Goal: Navigation & Orientation: Find specific page/section

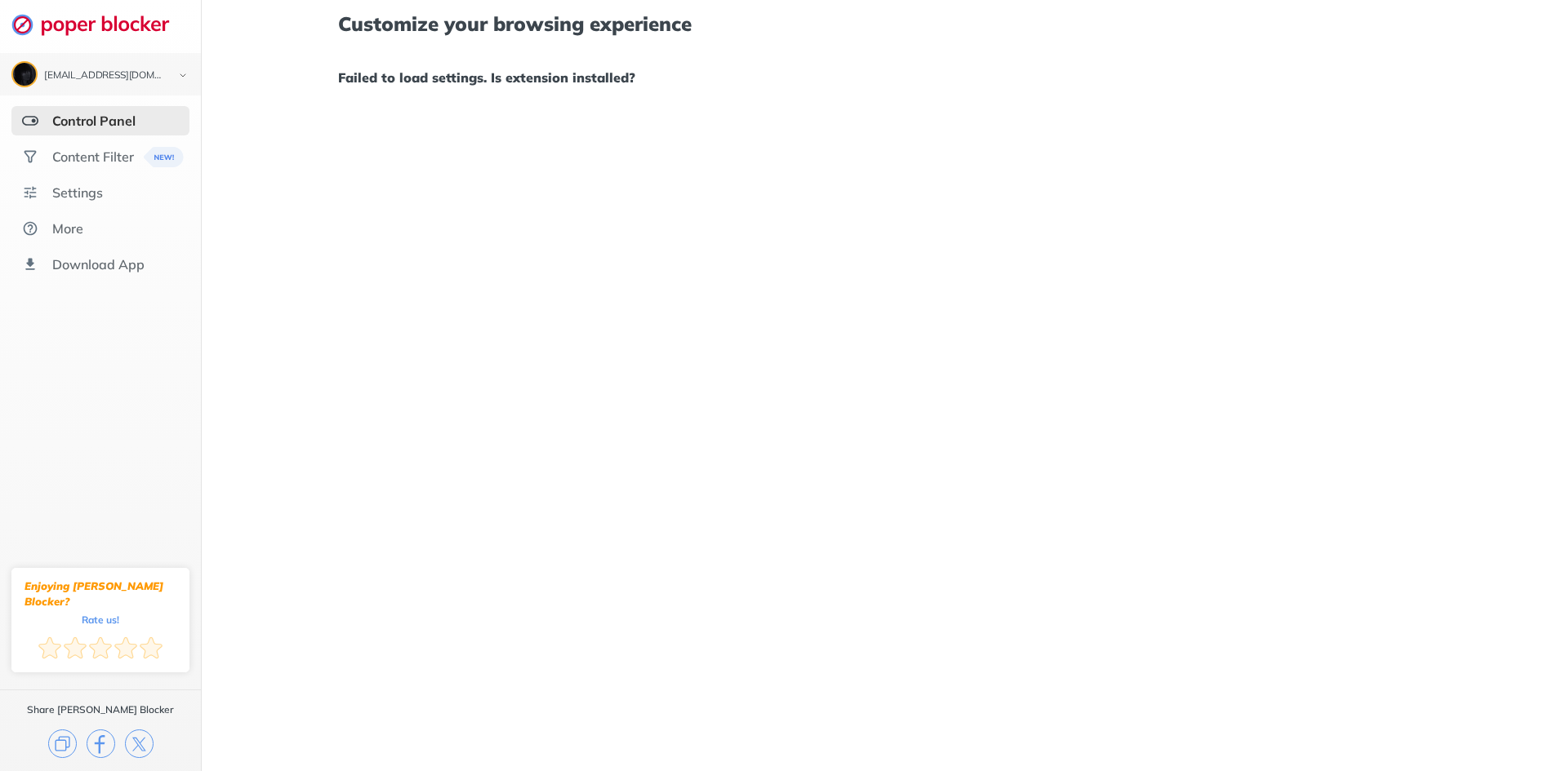
click at [736, 17] on h1 "Customize your browsing experience" at bounding box center [884, 24] width 1092 height 21
click at [111, 156] on div "Content Filter" at bounding box center [93, 156] width 81 height 16
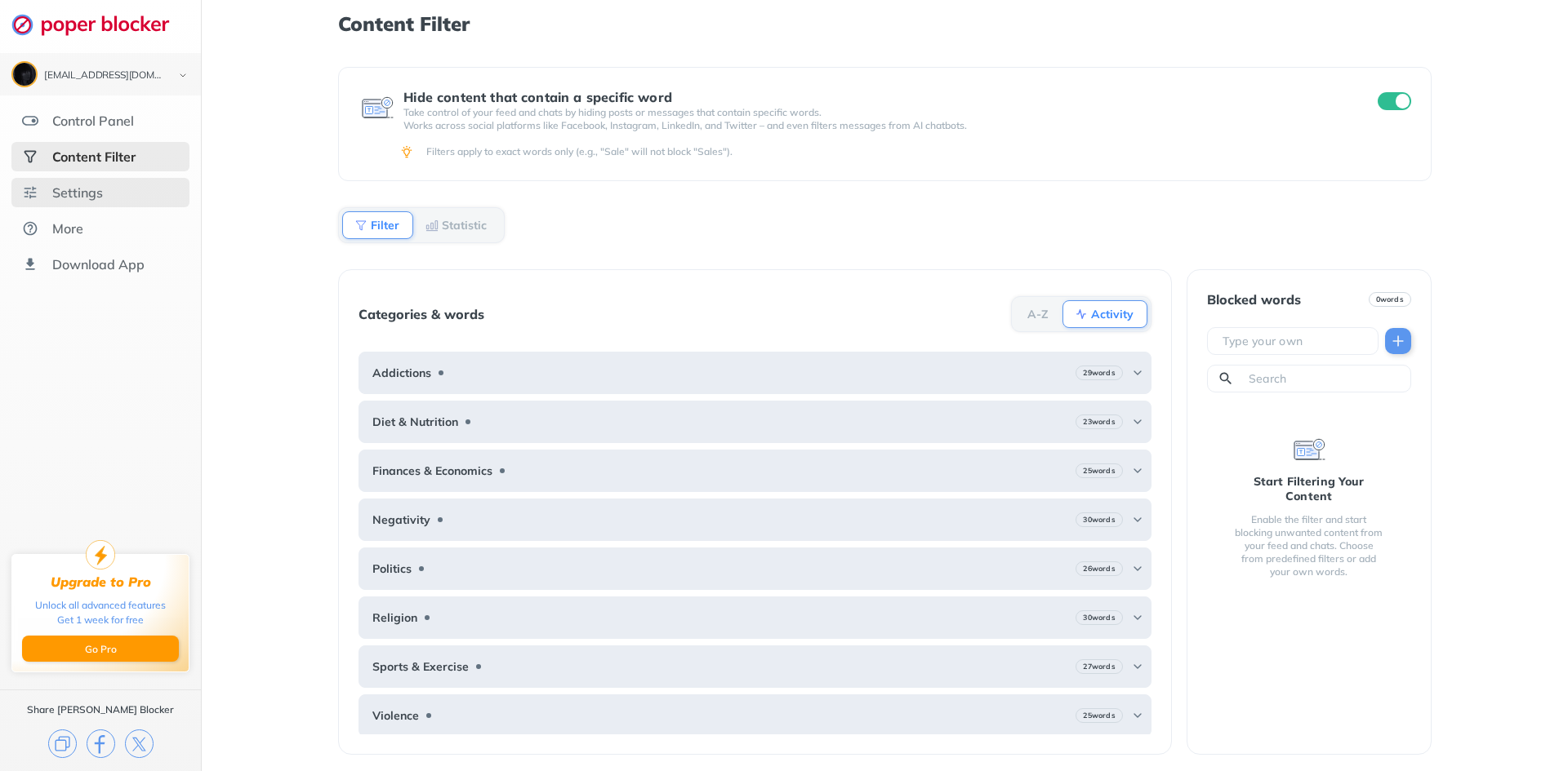
click at [78, 184] on div "Settings" at bounding box center [100, 192] width 178 height 29
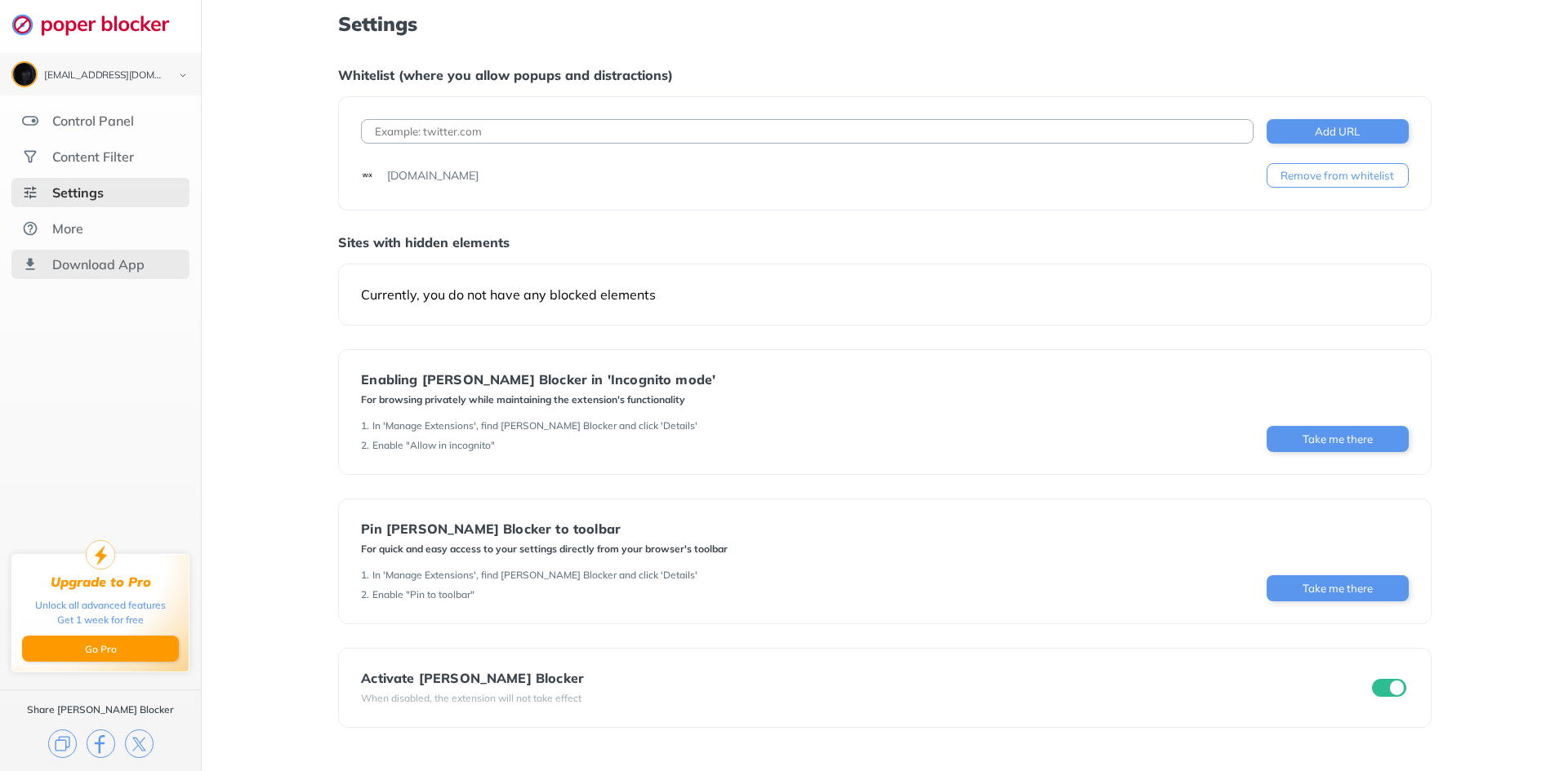
click at [85, 251] on div "Download App" at bounding box center [100, 264] width 178 height 29
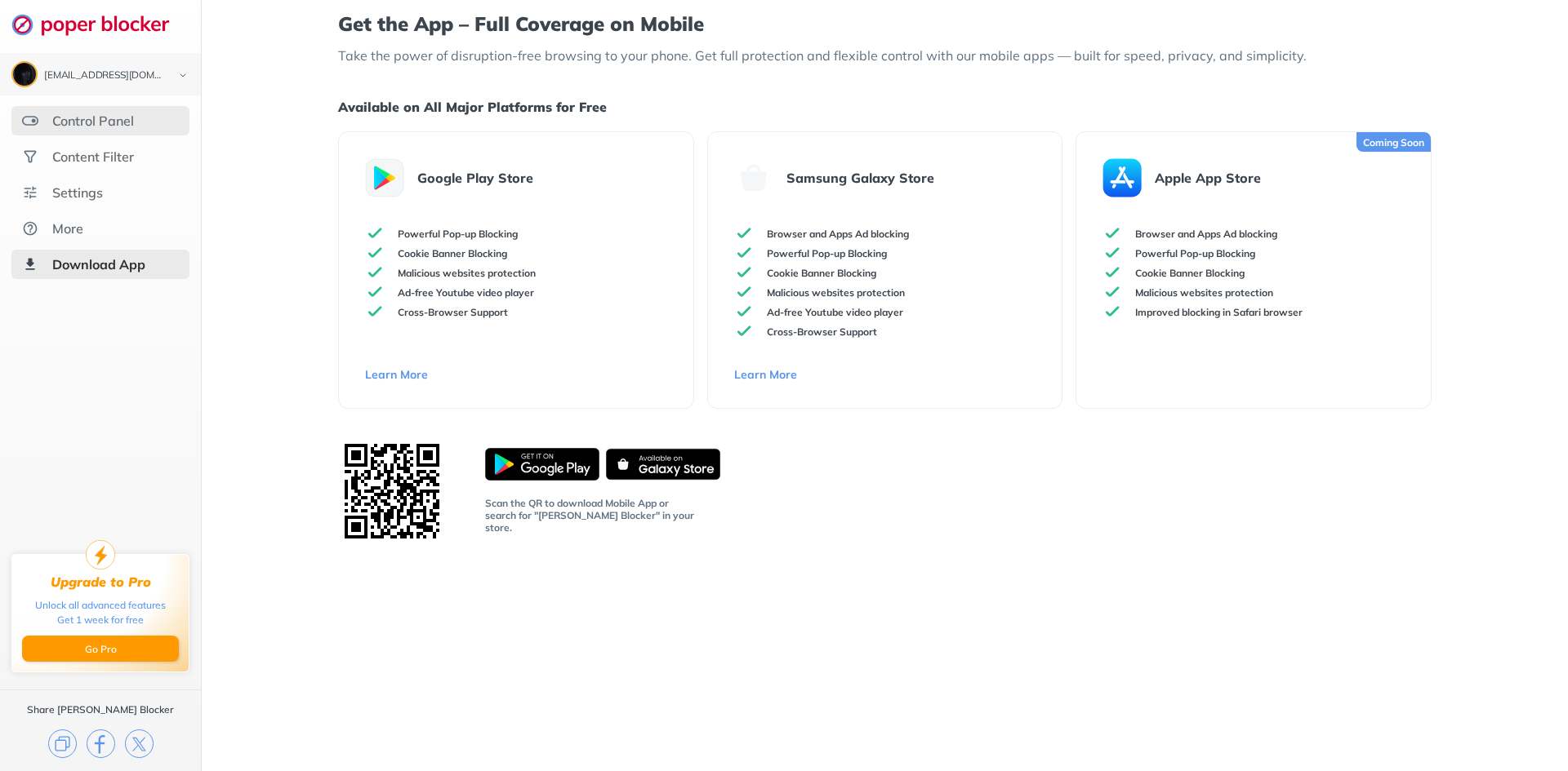
click at [89, 122] on div "Control Panel" at bounding box center [93, 120] width 81 height 16
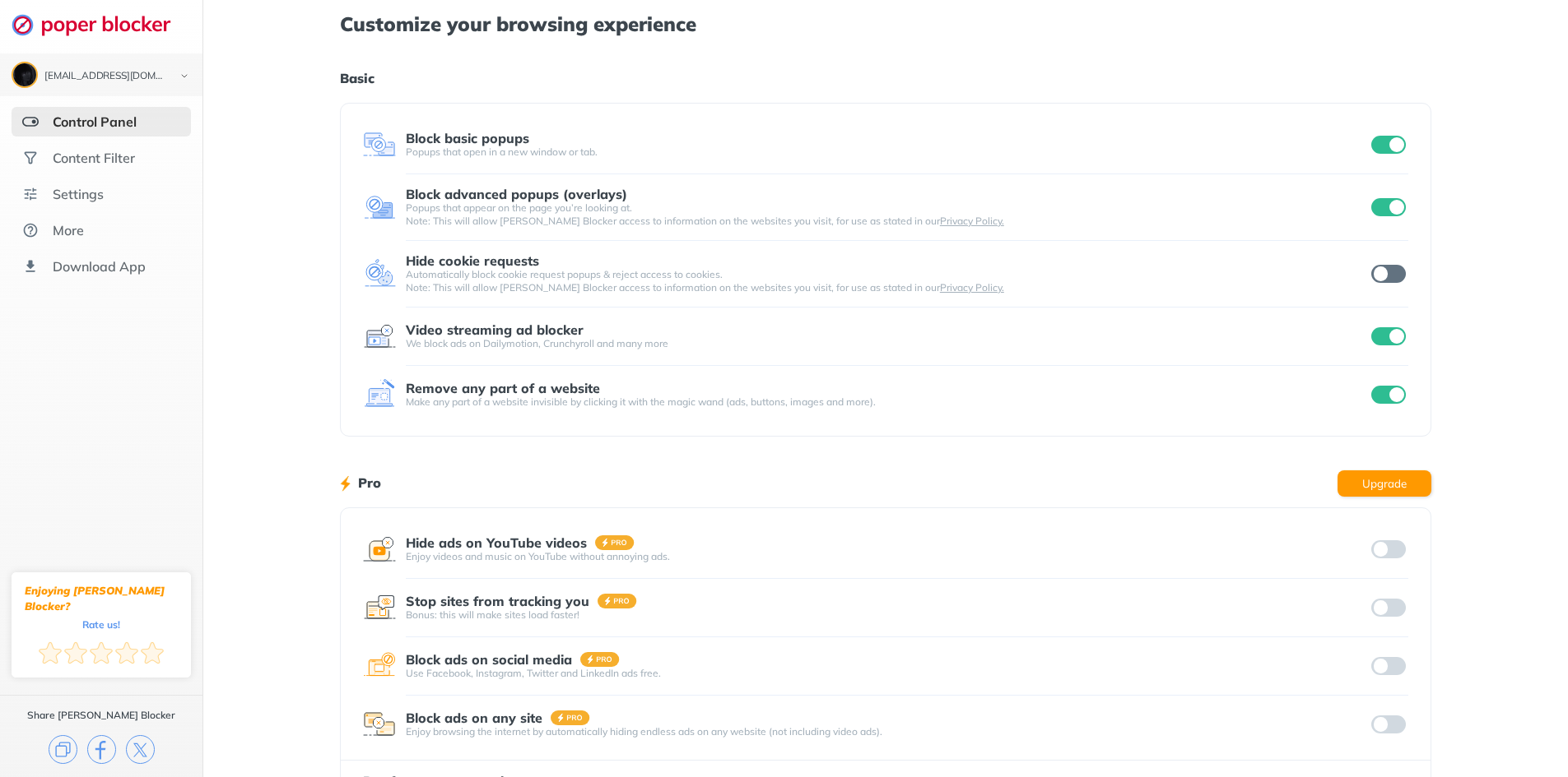
click at [939, 441] on div "Customize your browsing experience Basic Block basic popups Popups that open in…" at bounding box center [885, 425] width 1091 height 850
click at [270, 204] on div "Customize your browsing experience Basic Block basic popups Popups that open in…" at bounding box center [885, 425] width 1365 height 850
